Goal: Download file/media

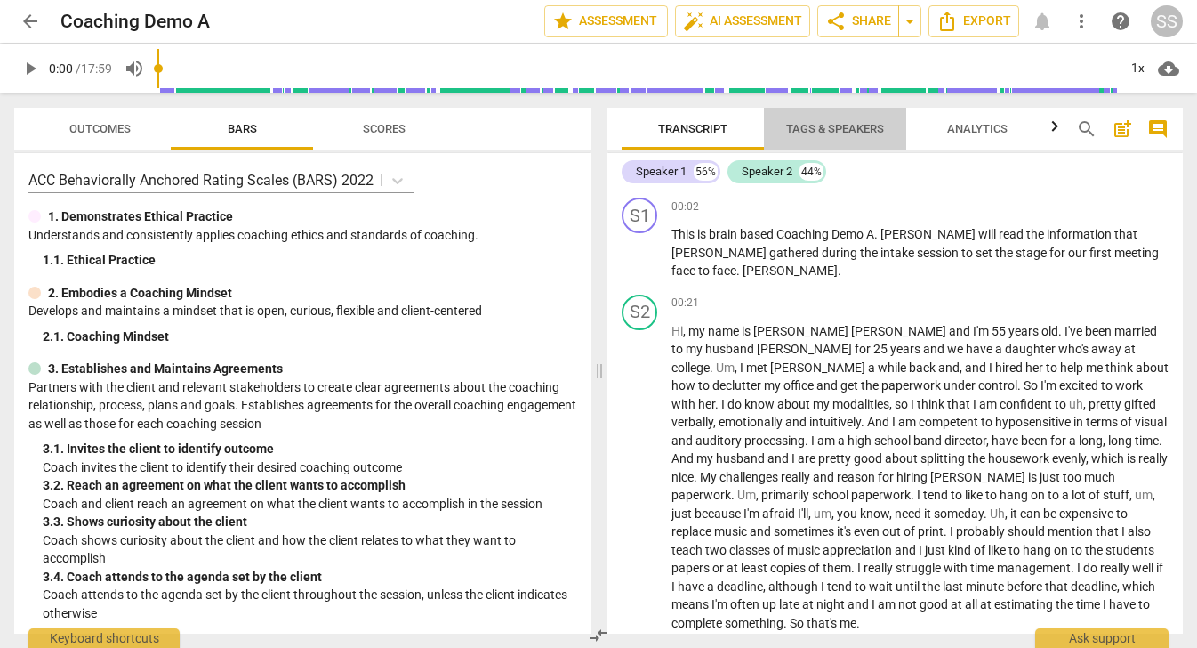
click at [834, 120] on span "Tags & Speakers" at bounding box center [835, 129] width 141 height 24
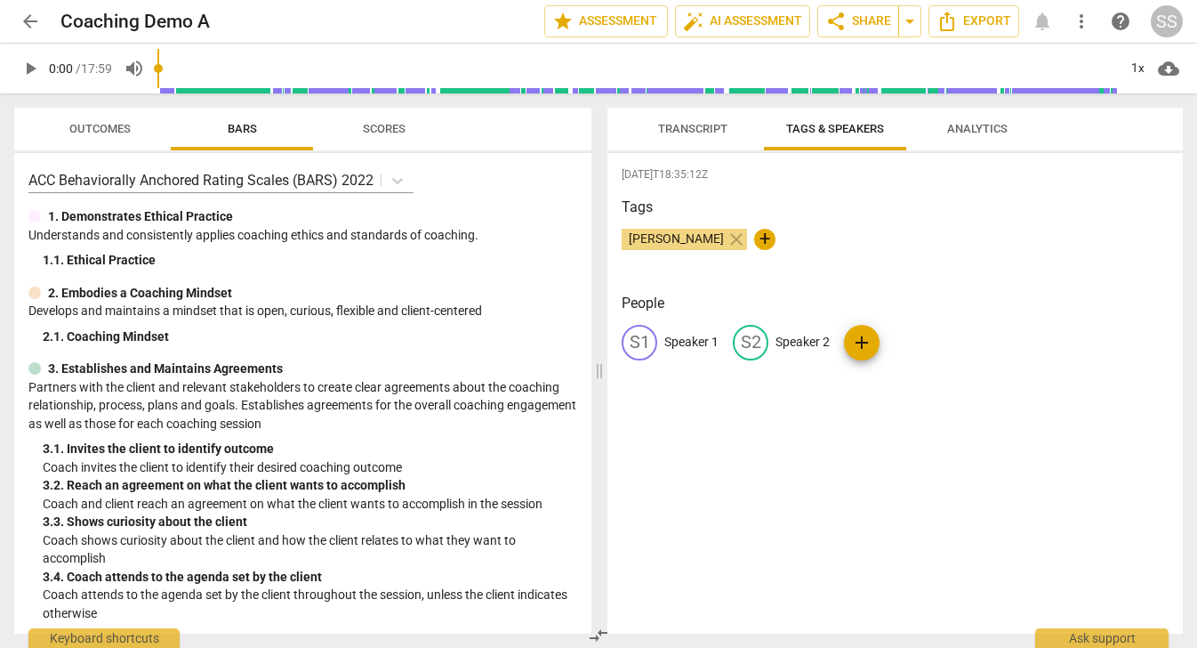
click at [702, 342] on p "Speaker 1" at bounding box center [692, 342] width 54 height 19
type input "J"
type input "[PERSON_NAME]"
click at [911, 341] on p "Speaker 2" at bounding box center [918, 342] width 54 height 19
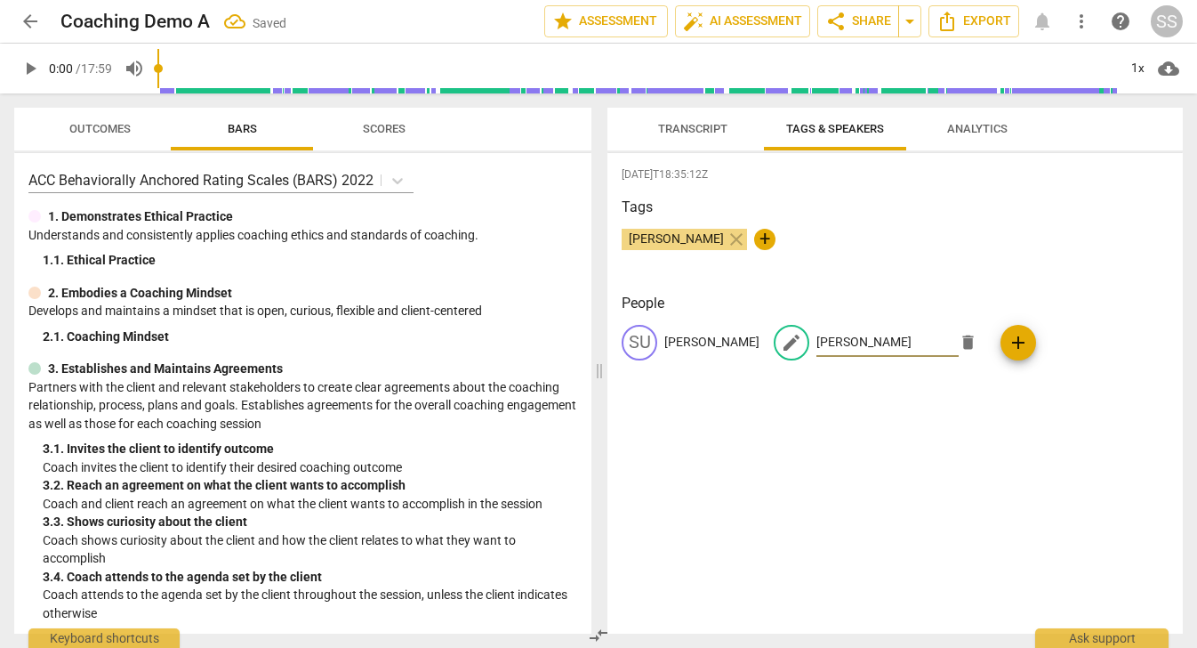
type input "[PERSON_NAME]"
click at [694, 123] on span "Transcript" at bounding box center [692, 128] width 69 height 13
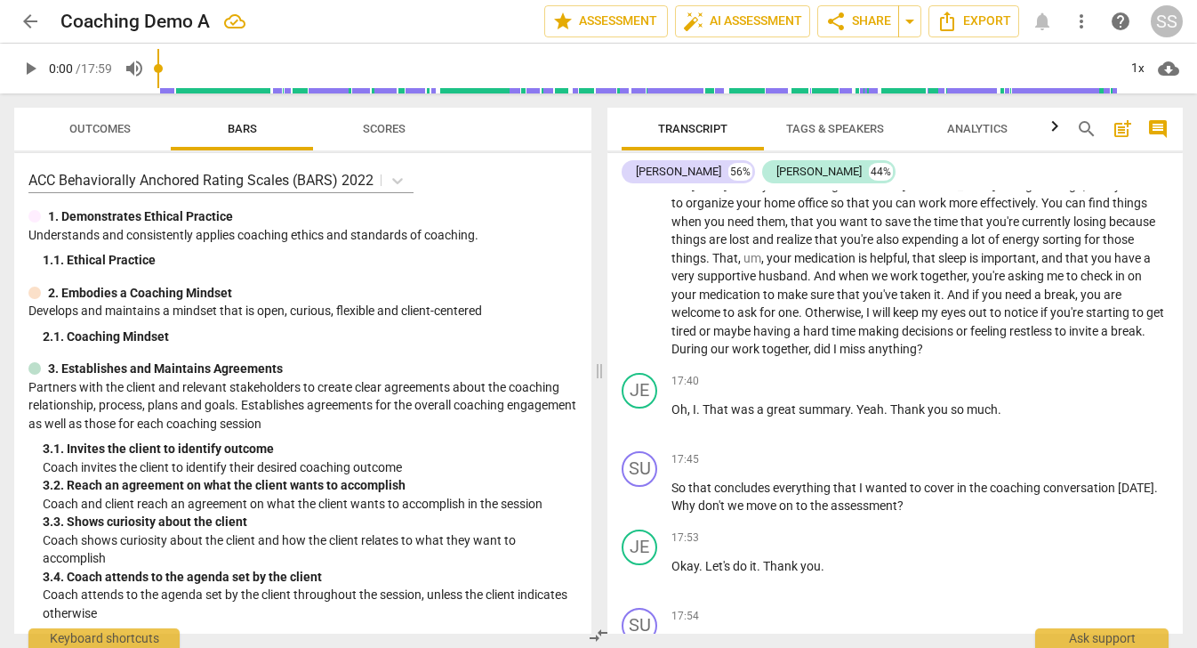
scroll to position [5828, 0]
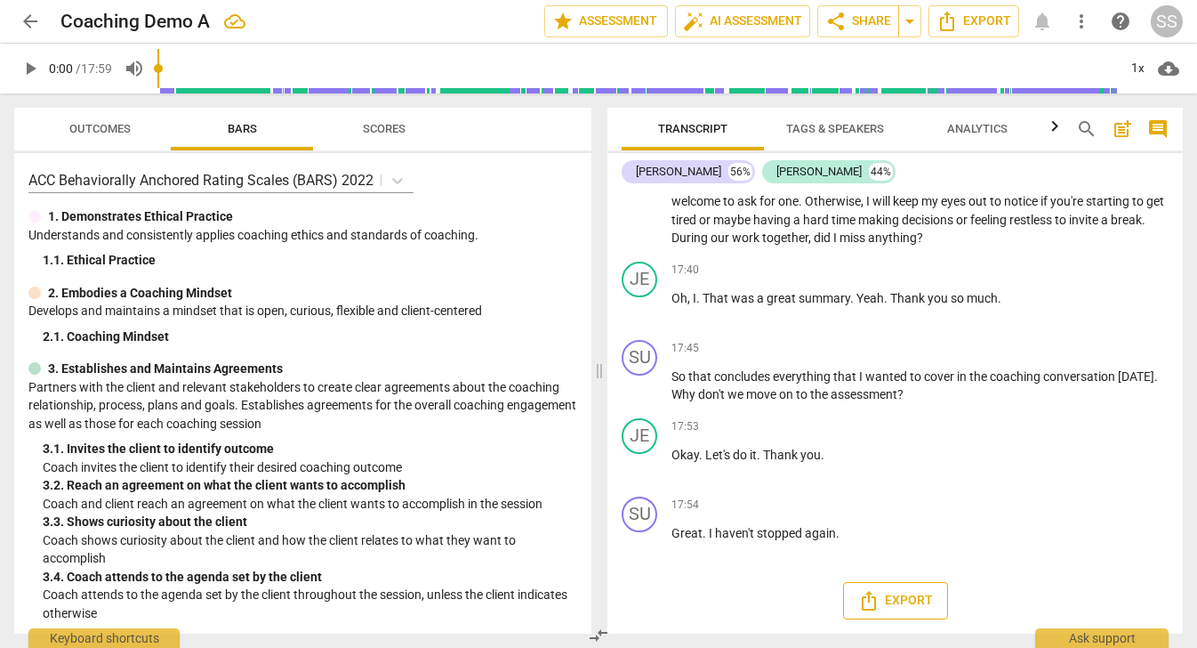
click at [865, 596] on icon "Export" at bounding box center [868, 600] width 21 height 21
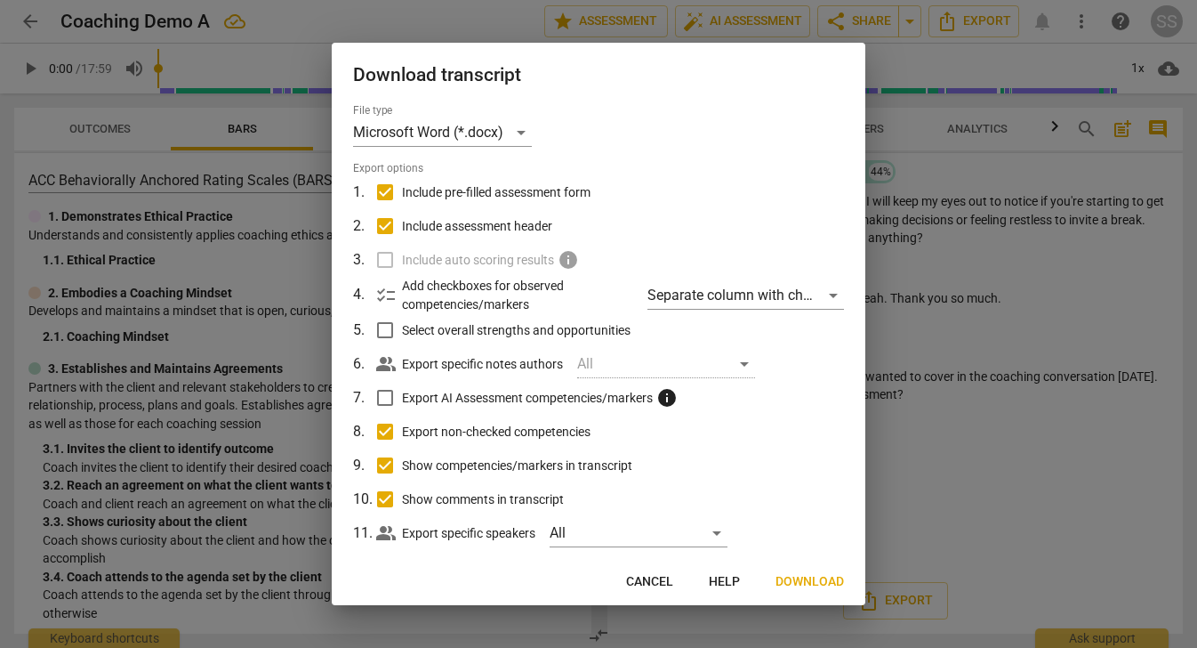
click at [385, 195] on input "Include pre-filled assessment form" at bounding box center [385, 192] width 34 height 34
checkbox input "false"
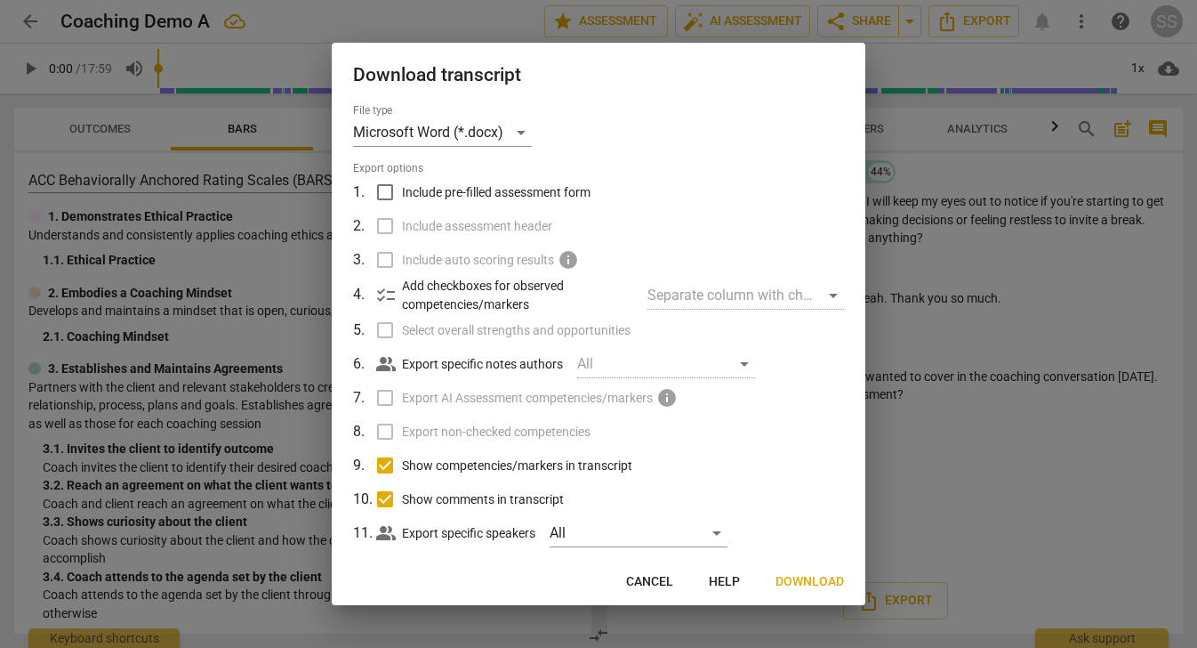
scroll to position [27, 0]
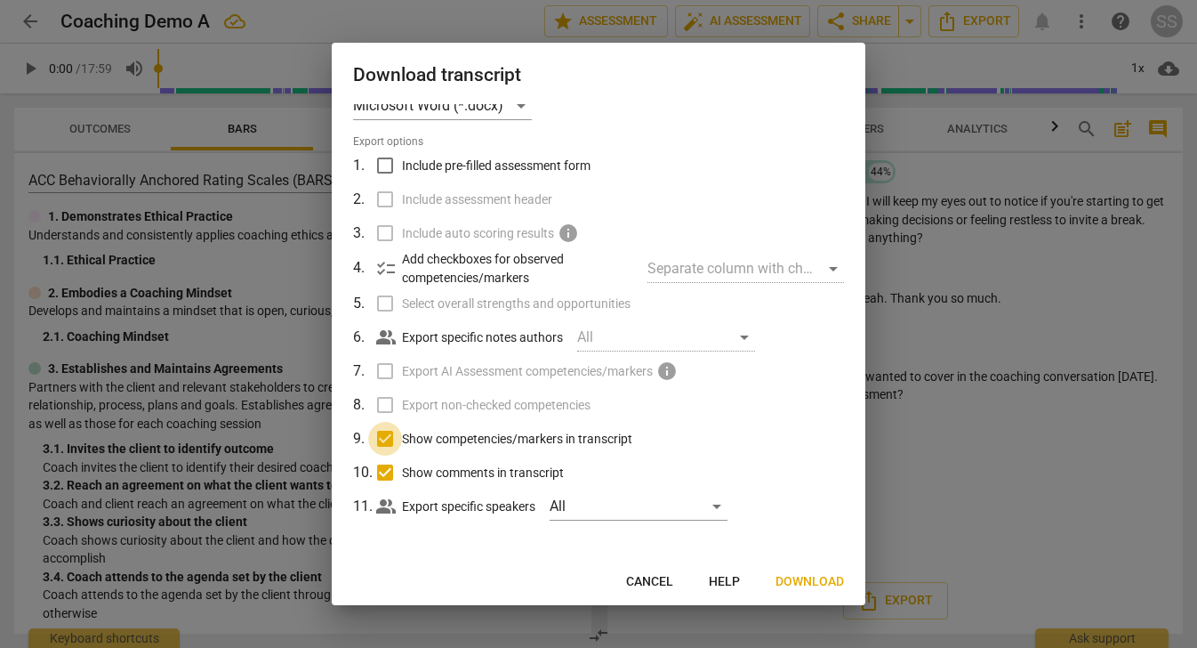
click at [389, 435] on input "Show competencies/markers in transcript" at bounding box center [385, 439] width 34 height 34
checkbox input "false"
click at [381, 478] on input "Show comments in transcript" at bounding box center [385, 472] width 34 height 34
checkbox input "false"
click at [811, 581] on span "Download" at bounding box center [810, 582] width 69 height 18
